Goal: Answer question/provide support: Share knowledge or assist other users

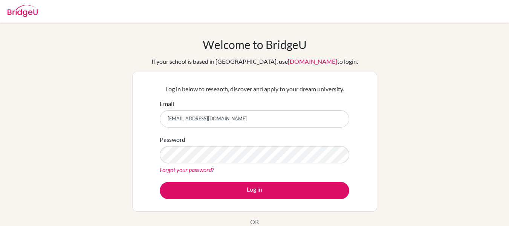
click at [257, 184] on button "Log in" at bounding box center [254, 189] width 189 height 17
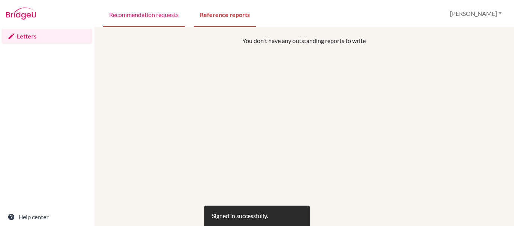
click at [156, 17] on link "Recommendation requests" at bounding box center [144, 14] width 82 height 26
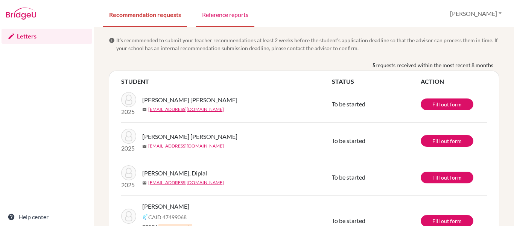
click at [217, 21] on link "Reference reports" at bounding box center [225, 14] width 58 height 26
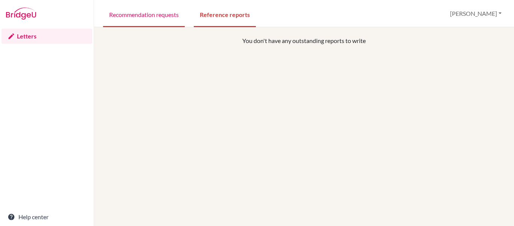
click at [146, 20] on link "Recommendation requests" at bounding box center [144, 14] width 82 height 26
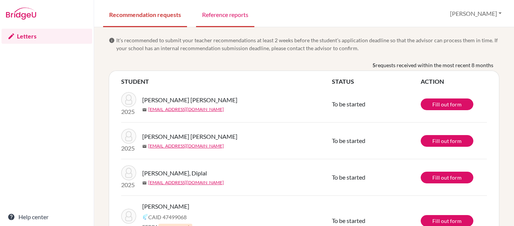
click at [246, 15] on link "Reference reports" at bounding box center [225, 14] width 58 height 26
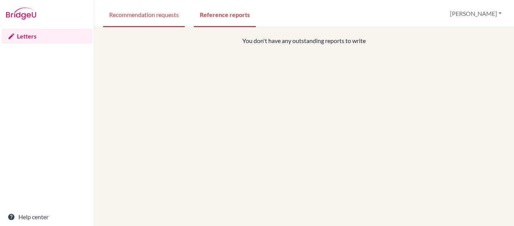
click at [156, 15] on link "Recommendation requests" at bounding box center [144, 14] width 82 height 26
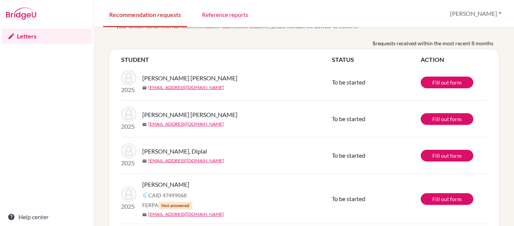
scroll to position [72, 0]
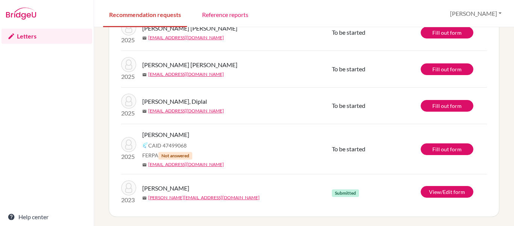
drag, startPoint x: 487, startPoint y: 183, endPoint x: 487, endPoint y: 171, distance: 12.8
click at [487, 183] on div "STUDENT STATUS ACTION 2025 [PERSON_NAME] [PERSON_NAME] mail [EMAIL_ADDRESS][DOM…" at bounding box center [304, 108] width 391 height 218
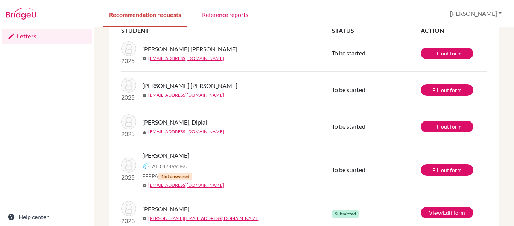
scroll to position [0, 0]
